Goal: Check status: Check status

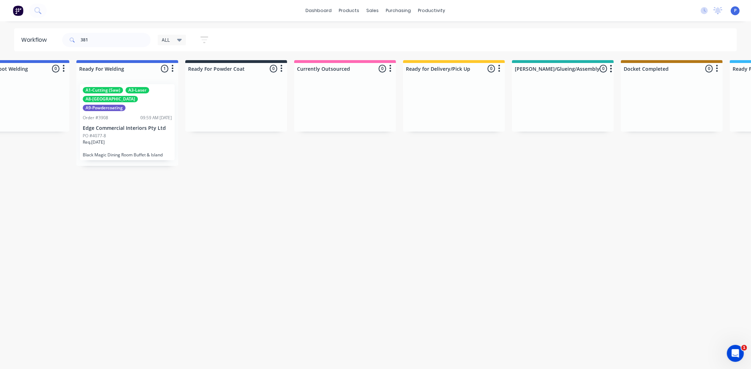
type input "3819"
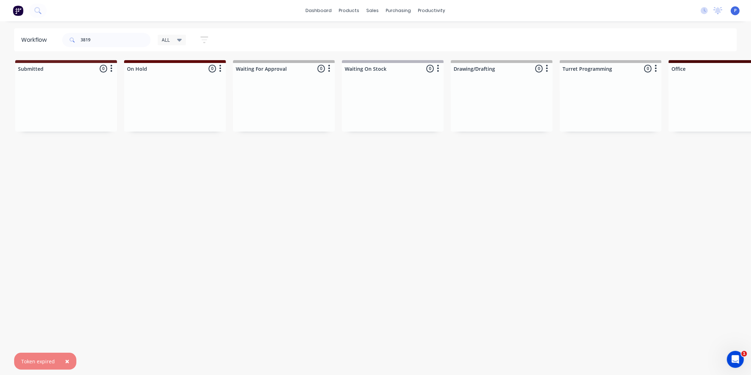
click at [186, 333] on html "× Token expired dashboard products sales purchasing productivity dashboard prod…" at bounding box center [375, 166] width 751 height 333
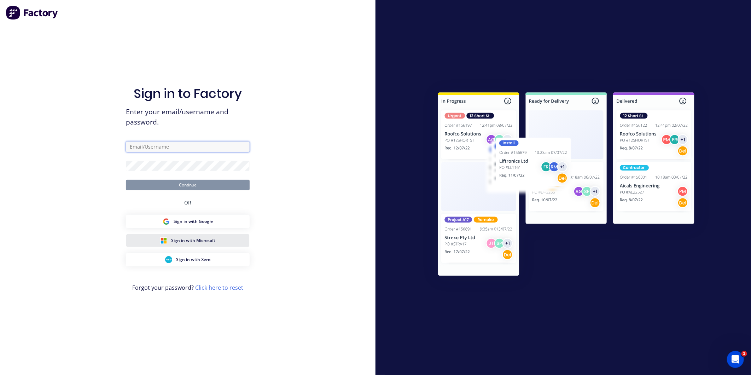
type input "[EMAIL_ADDRESS][DOMAIN_NAME]"
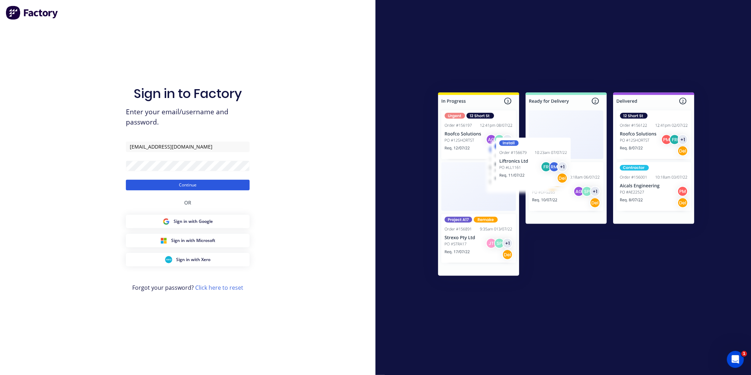
click at [186, 188] on button "Continue" at bounding box center [188, 185] width 124 height 11
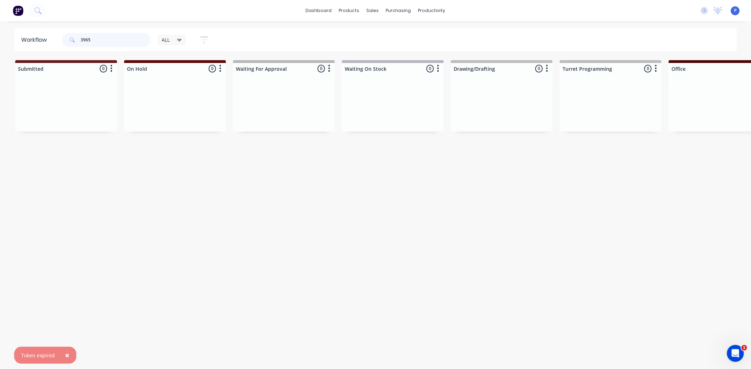
click at [123, 34] on input "3965" at bounding box center [116, 40] width 70 height 14
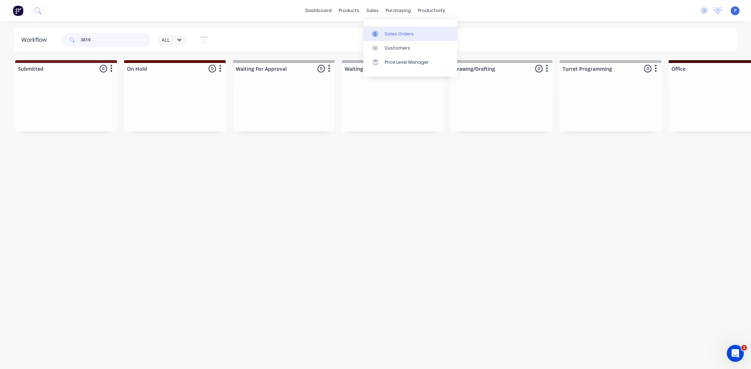
type input "3819"
click at [387, 29] on link "Sales Orders" at bounding box center [411, 34] width 94 height 14
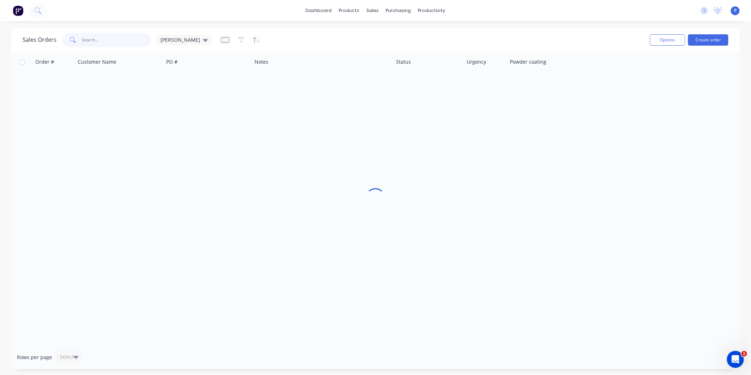
click at [107, 38] on input "text" at bounding box center [116, 40] width 69 height 14
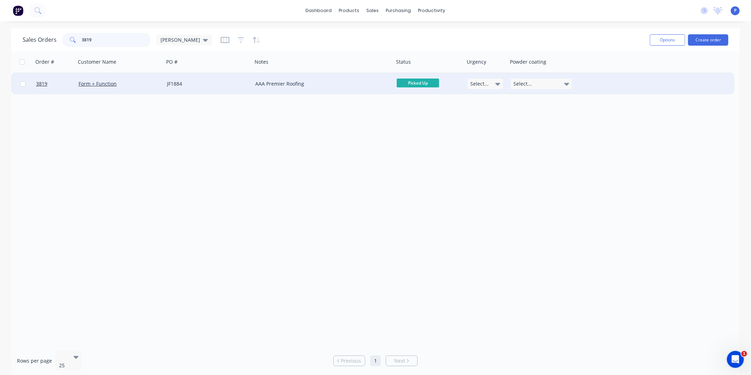
type input "3819"
click at [319, 81] on div "AAA Premier Roofing" at bounding box center [319, 83] width 129 height 7
click at [165, 75] on div "JF1884" at bounding box center [208, 83] width 88 height 21
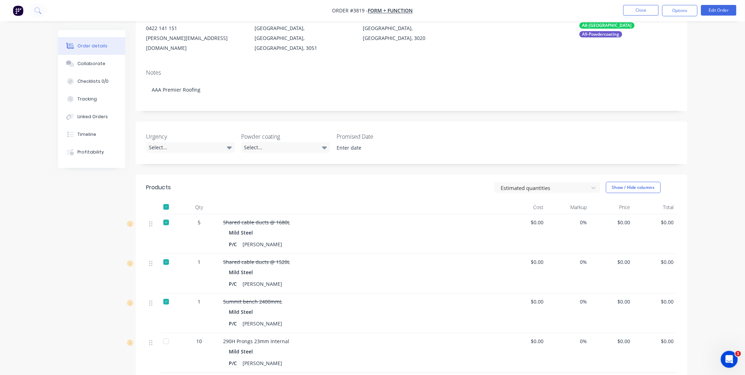
scroll to position [91, 0]
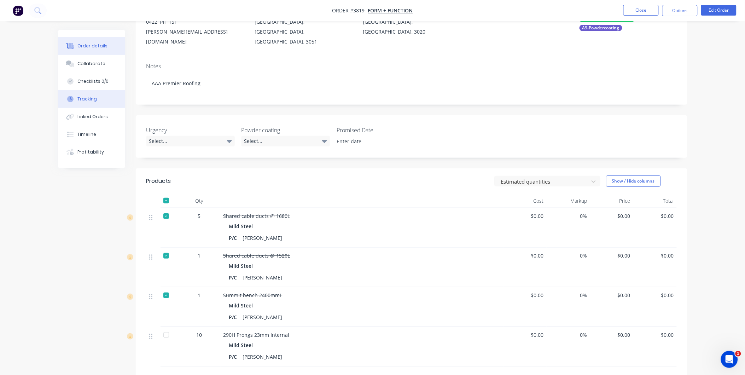
click at [106, 96] on button "Tracking" at bounding box center [91, 99] width 67 height 18
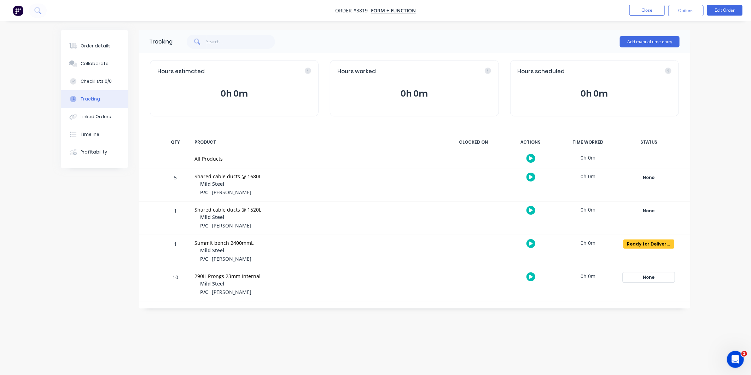
click at [634, 273] on div "None" at bounding box center [649, 277] width 51 height 9
click at [598, 293] on input "text" at bounding box center [581, 286] width 69 height 14
type input "r"
type input "do"
click at [559, 336] on button "Ready For Docket" at bounding box center [553, 333] width 47 height 9
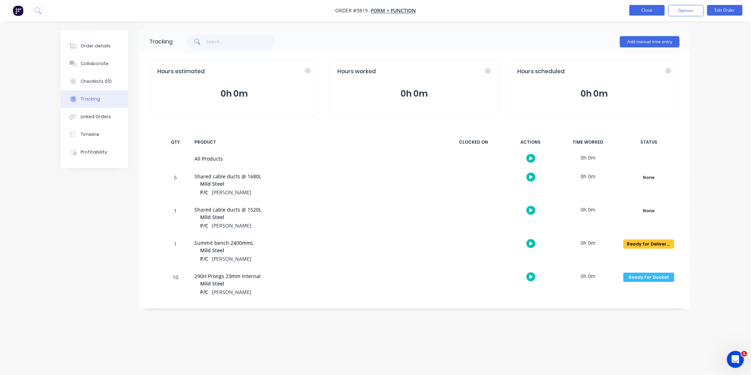
click at [641, 9] on button "Close" at bounding box center [647, 10] width 35 height 11
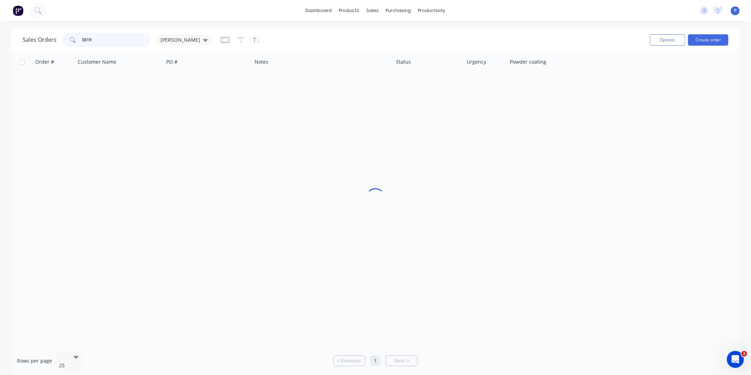
drag, startPoint x: 117, startPoint y: 42, endPoint x: 1, endPoint y: 47, distance: 116.5
click at [57, 47] on div "Sales Orders 3819 [PERSON_NAME]" at bounding box center [118, 40] width 190 height 14
click at [443, 29] on link "Workflow" at bounding box center [459, 34] width 94 height 14
